Goal: Task Accomplishment & Management: Complete application form

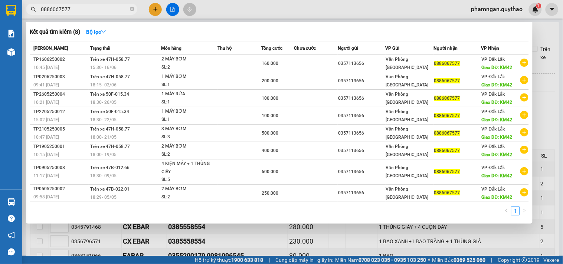
click at [348, 10] on div at bounding box center [281, 132] width 563 height 264
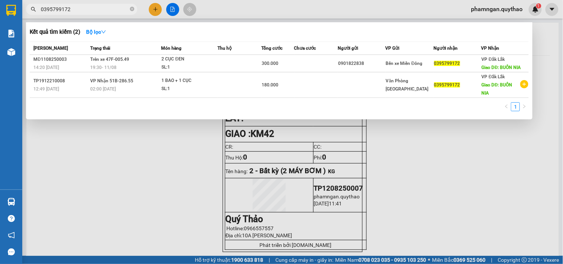
click at [153, 8] on div at bounding box center [281, 132] width 563 height 264
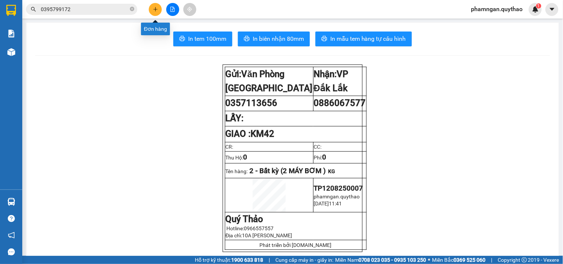
click at [158, 6] on button at bounding box center [155, 9] width 13 height 13
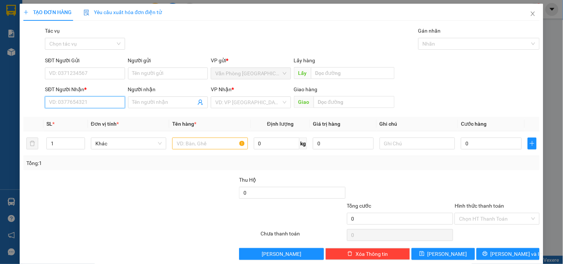
click at [81, 99] on input "SĐT Người Nhận *" at bounding box center [85, 102] width 80 height 12
type input "0392196750"
click at [90, 120] on div "0392196750" at bounding box center [84, 117] width 70 height 8
type input "TÂN LẬP"
type input "0392196750"
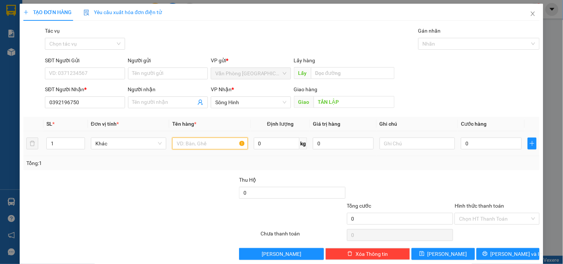
click at [186, 146] on input "text" at bounding box center [209, 144] width 75 height 12
click at [212, 143] on input "text" at bounding box center [209, 144] width 75 height 12
type input "1 BAO XANH"
drag, startPoint x: 480, startPoint y: 146, endPoint x: 524, endPoint y: 128, distance: 48.2
click at [480, 146] on input "0" at bounding box center [491, 144] width 61 height 12
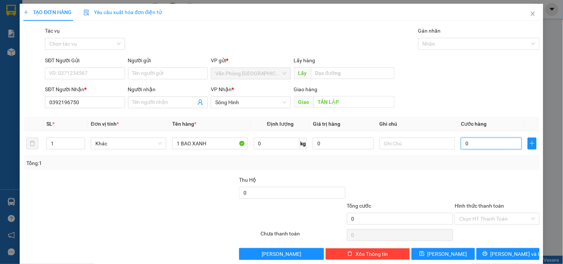
type input "2"
type input "25"
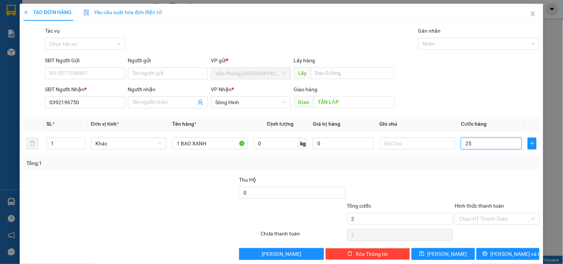
type input "25"
type input "250"
type input "2.500"
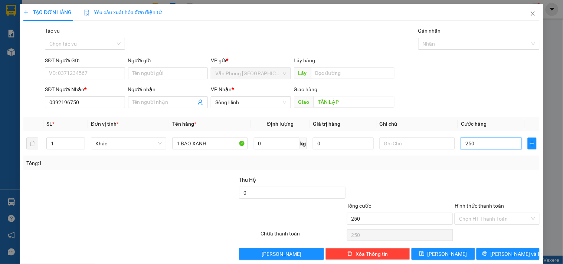
type input "2.500"
type input "25.000"
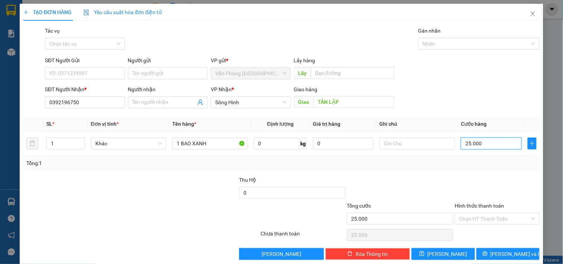
type input "250.000"
click at [482, 145] on input "250.000" at bounding box center [491, 144] width 61 height 12
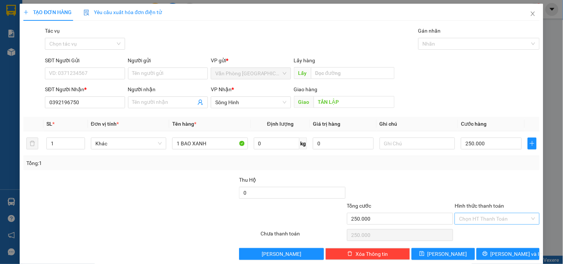
drag, startPoint x: 484, startPoint y: 218, endPoint x: 485, endPoint y: 213, distance: 5.6
click at [485, 217] on input "Hình thức thanh toán" at bounding box center [494, 218] width 71 height 11
click at [484, 179] on div "Tại văn phòng" at bounding box center [492, 180] width 75 height 8
type input "0"
drag, startPoint x: 506, startPoint y: 256, endPoint x: 506, endPoint y: 251, distance: 5.6
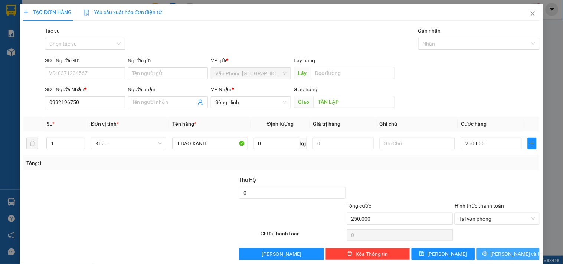
click at [506, 256] on span "[PERSON_NAME] và In" at bounding box center [517, 254] width 52 height 8
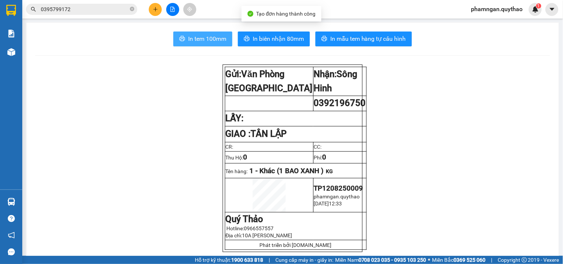
click at [192, 39] on span "In tem 100mm" at bounding box center [207, 38] width 38 height 9
